Goal: Transaction & Acquisition: Purchase product/service

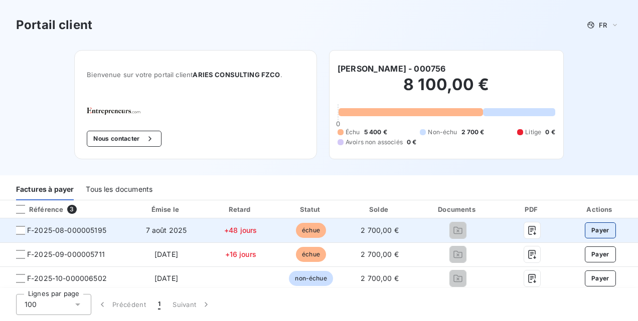
click at [592, 232] on button "Payer" at bounding box center [600, 231] width 31 height 16
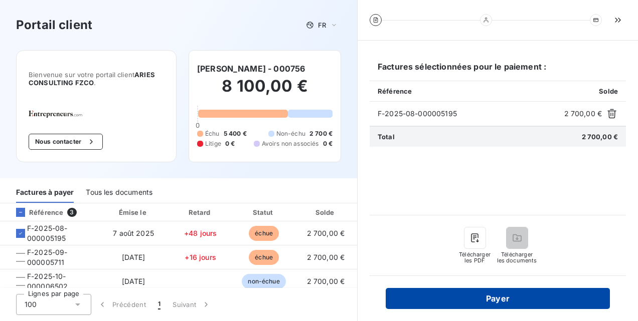
click at [498, 298] on button "Payer" at bounding box center [498, 298] width 224 height 21
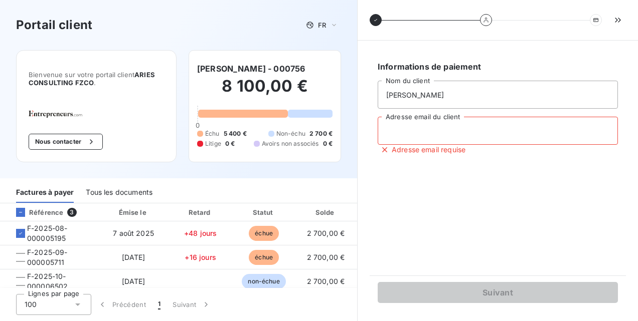
click at [480, 127] on input "Adresse email du client" at bounding box center [498, 131] width 240 height 28
type input "[PERSON_NAME][EMAIL_ADDRESS][PERSON_NAME][DOMAIN_NAME]"
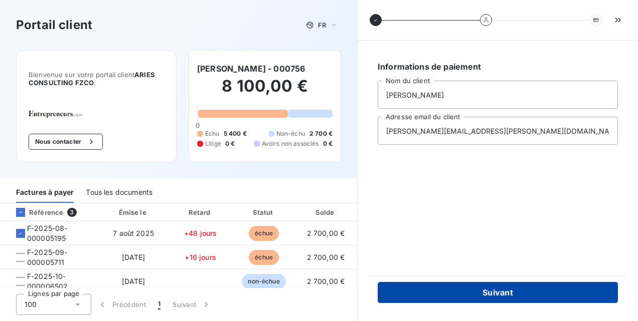
click at [484, 293] on button "Suivant" at bounding box center [498, 292] width 240 height 21
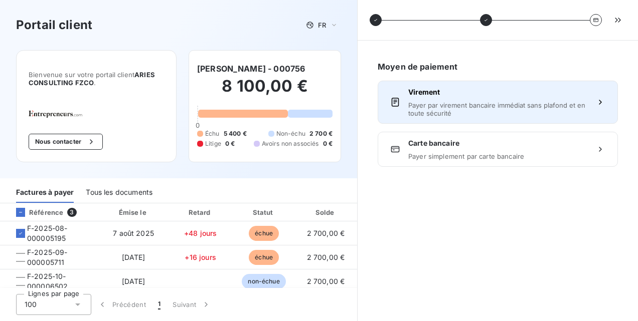
click at [570, 100] on div "Virement Payer par virement bancaire immédiat sans plafond et en toute sécurité" at bounding box center [497, 102] width 179 height 30
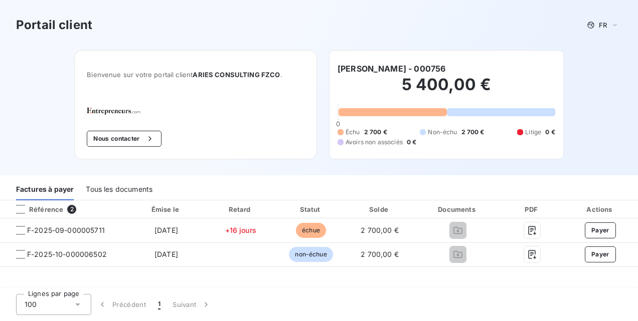
click at [632, 122] on div "Portail client FR Bienvenue sur votre portail client ARIES CONSULTING FZCO . No…" at bounding box center [319, 87] width 638 height 175
click at [341, 32] on div "Portail client FR" at bounding box center [319, 25] width 606 height 18
click at [161, 19] on div "Portail client FR" at bounding box center [319, 25] width 606 height 18
